Goal: Transaction & Acquisition: Purchase product/service

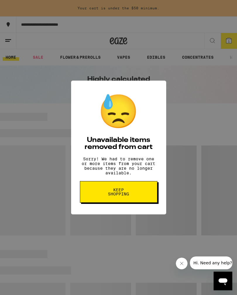
click at [117, 201] on button "Keep Shopping" at bounding box center [118, 192] width 77 height 22
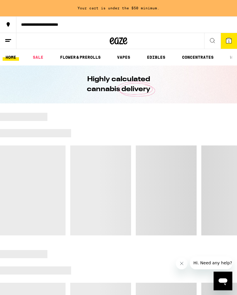
click at [230, 43] on icon at bounding box center [228, 40] width 5 height 5
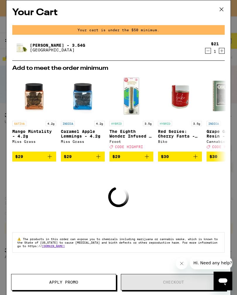
click at [208, 51] on icon "Decrement" at bounding box center [207, 51] width 3 height 0
